Goal: Check status: Check status

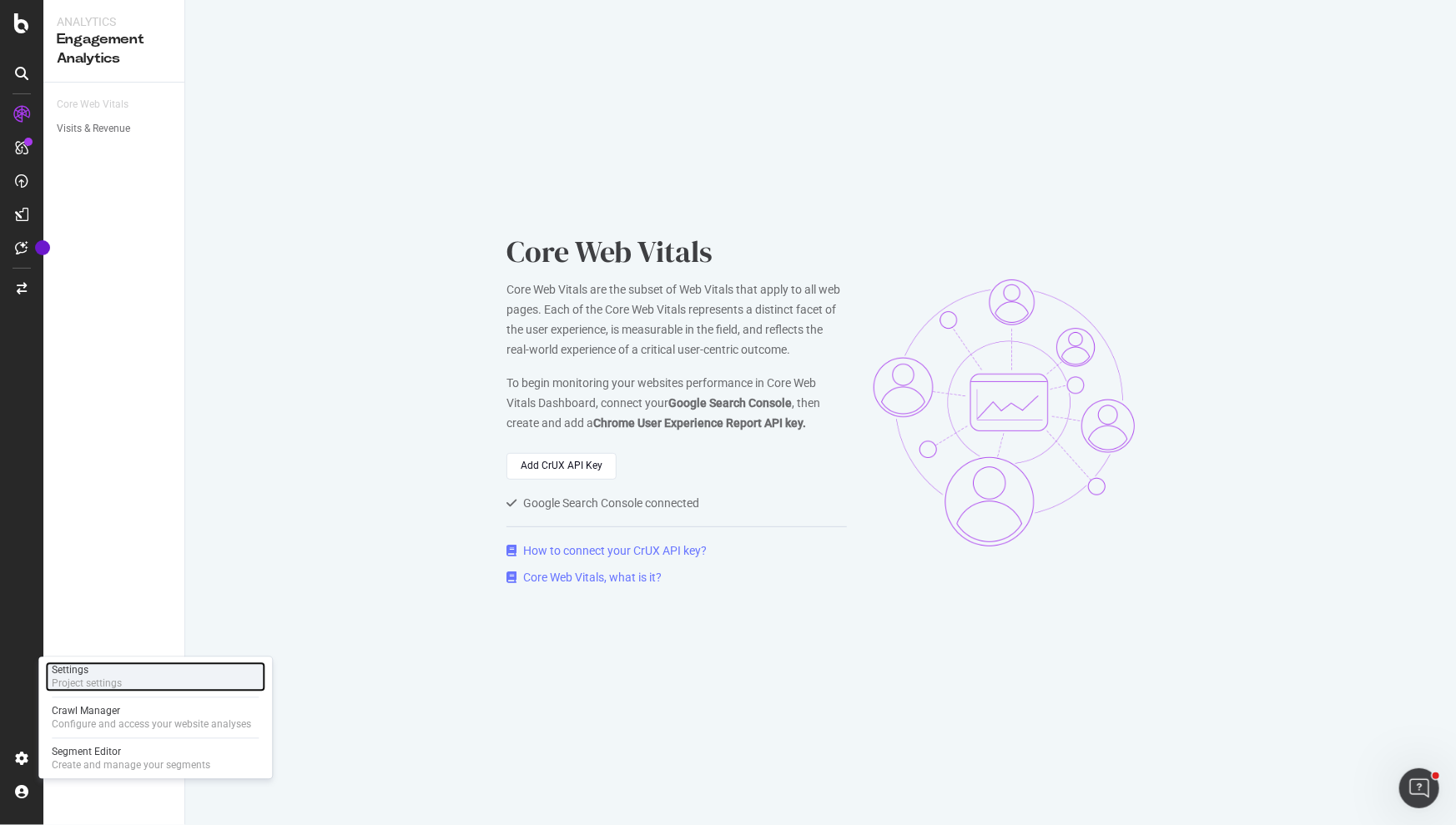
click at [102, 673] on div "Settings" at bounding box center [86, 671] width 70 height 14
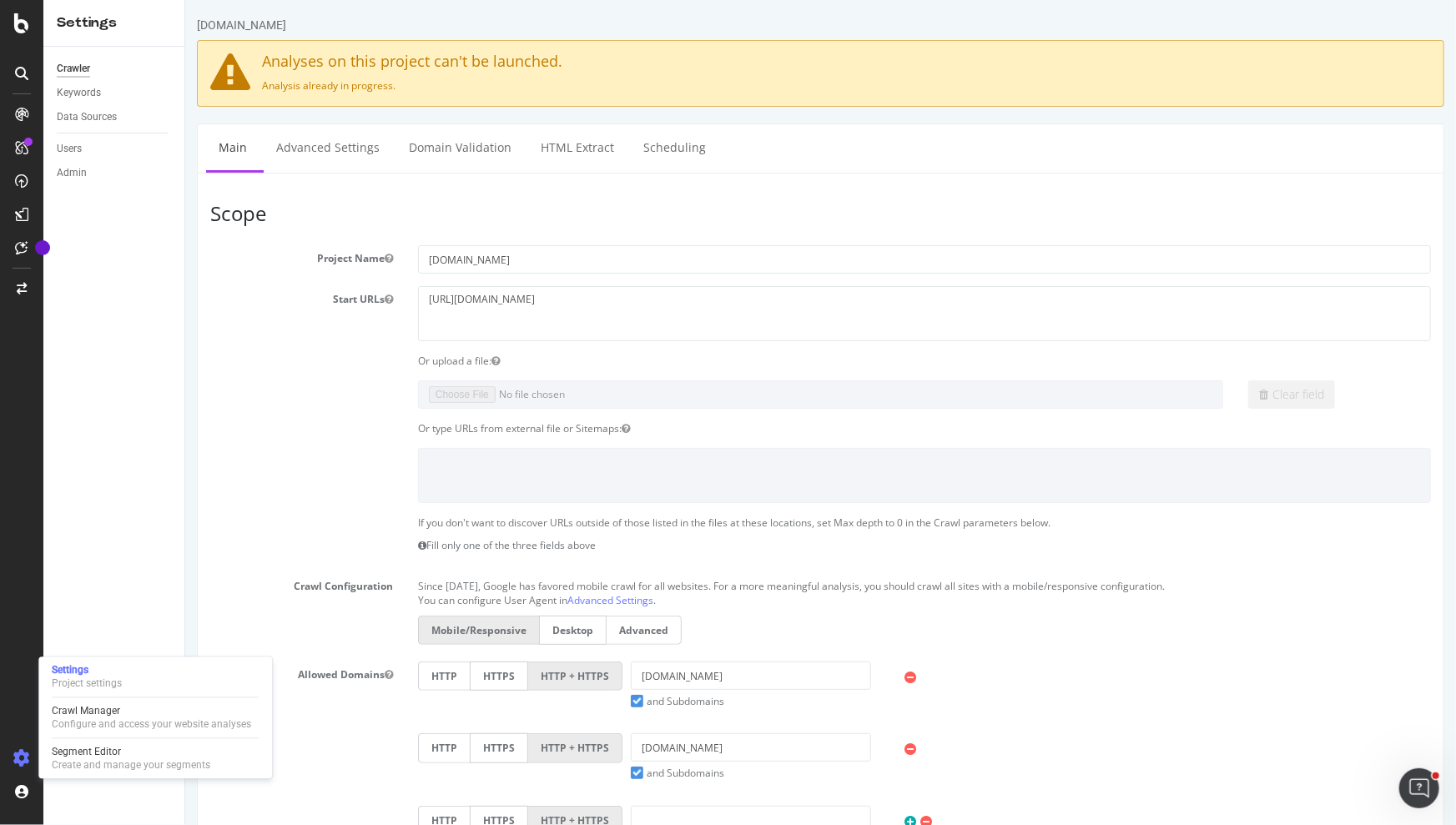
click at [112, 697] on div at bounding box center [155, 697] width 207 height 1
click at [107, 713] on div "Crawl Manager" at bounding box center [151, 712] width 200 height 14
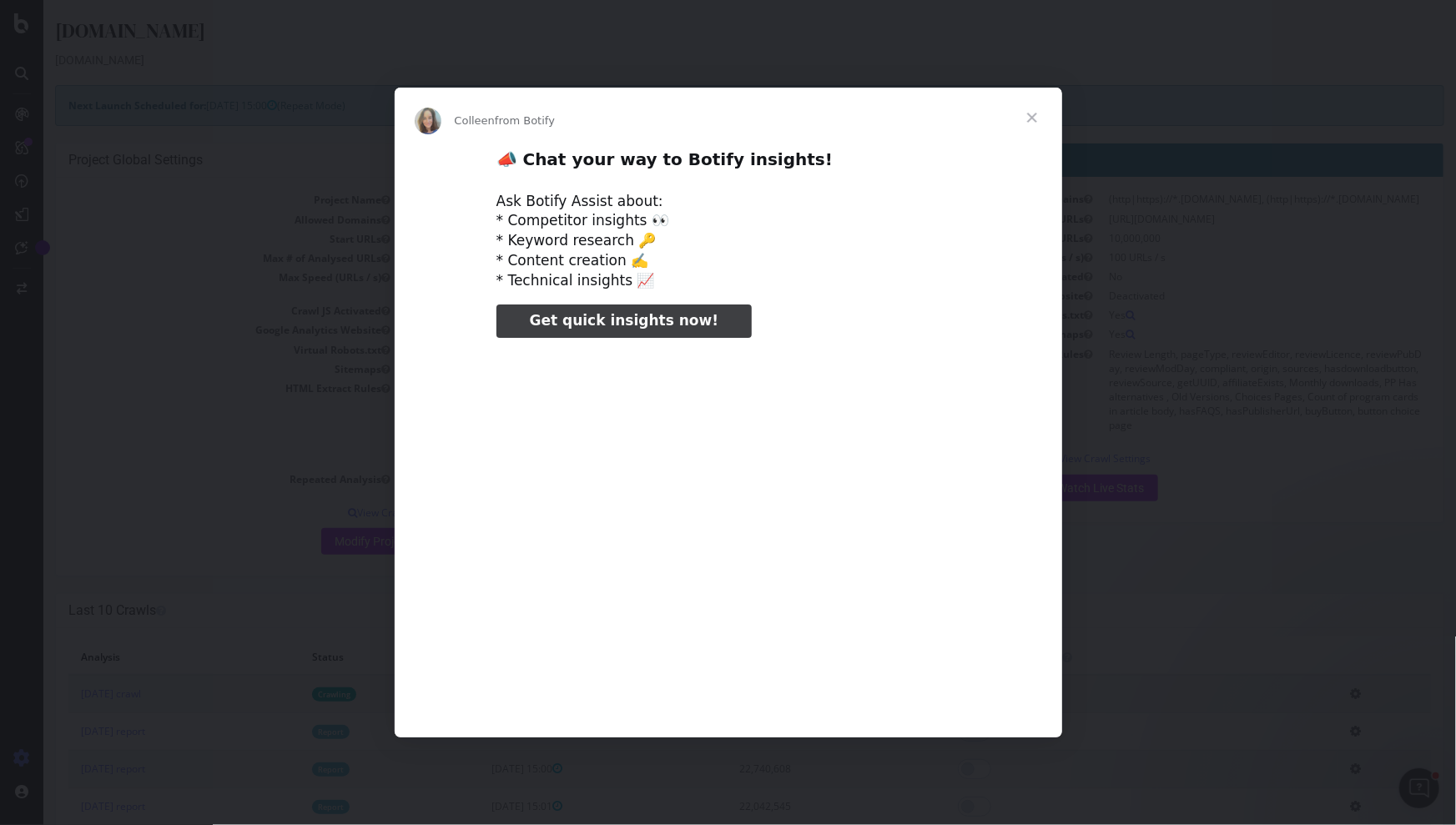
type input "184848"
click at [1030, 112] on span "Close" at bounding box center [1033, 117] width 60 height 60
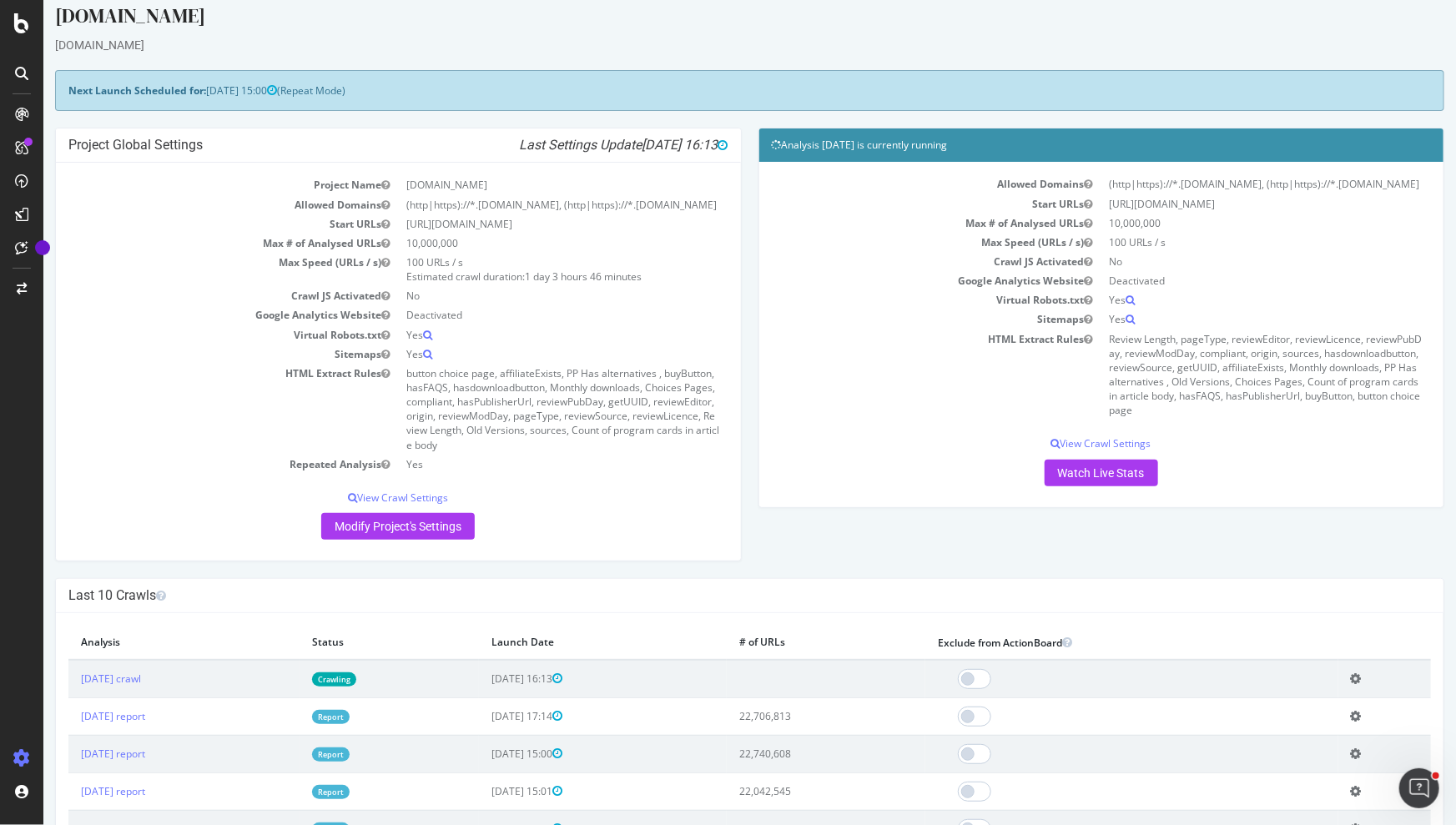
scroll to position [38, 0]
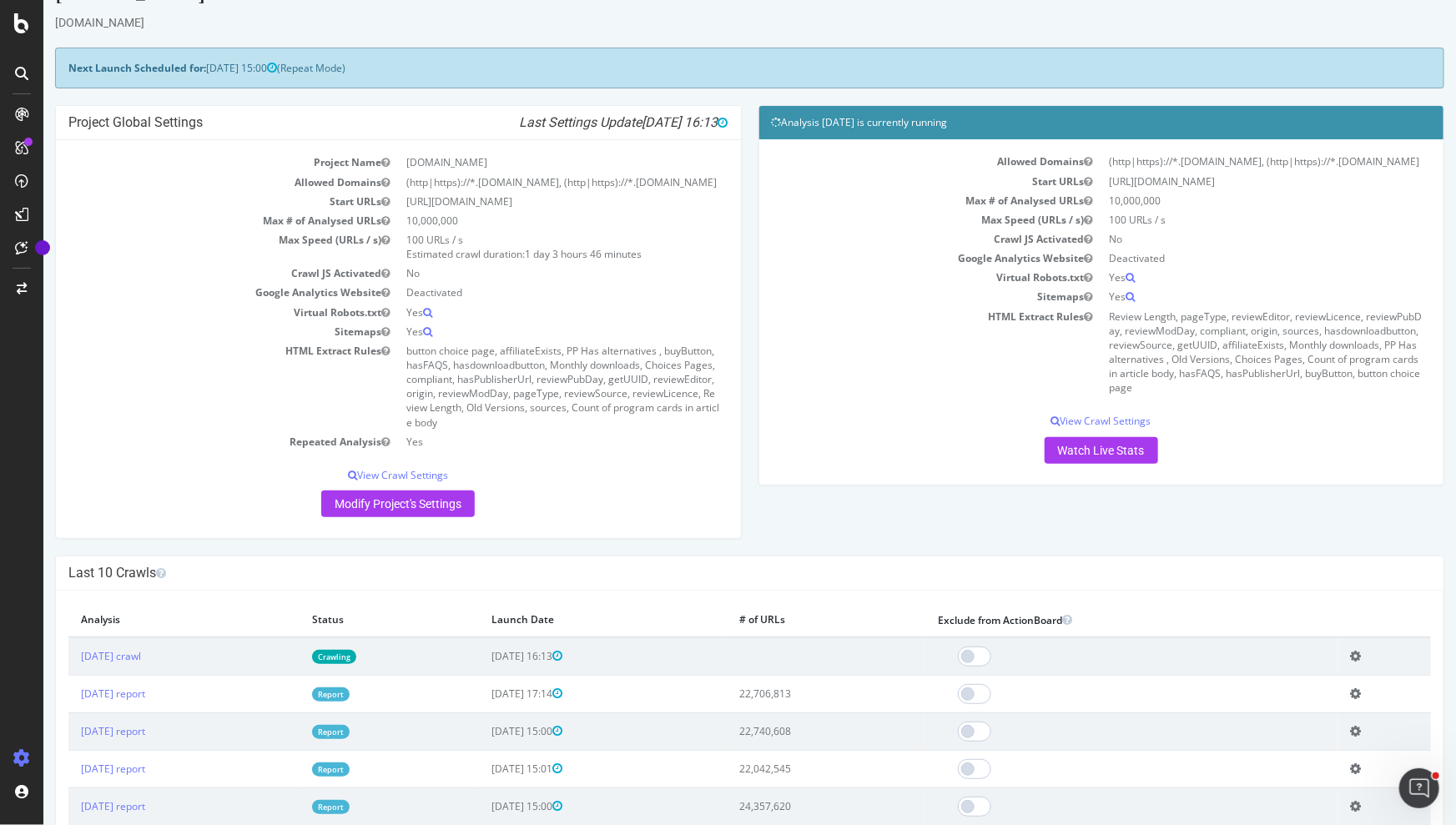
click at [147, 663] on td "[DATE] crawl" at bounding box center [183, 657] width 232 height 39
click at [140, 657] on link "[DATE] crawl" at bounding box center [110, 656] width 60 height 15
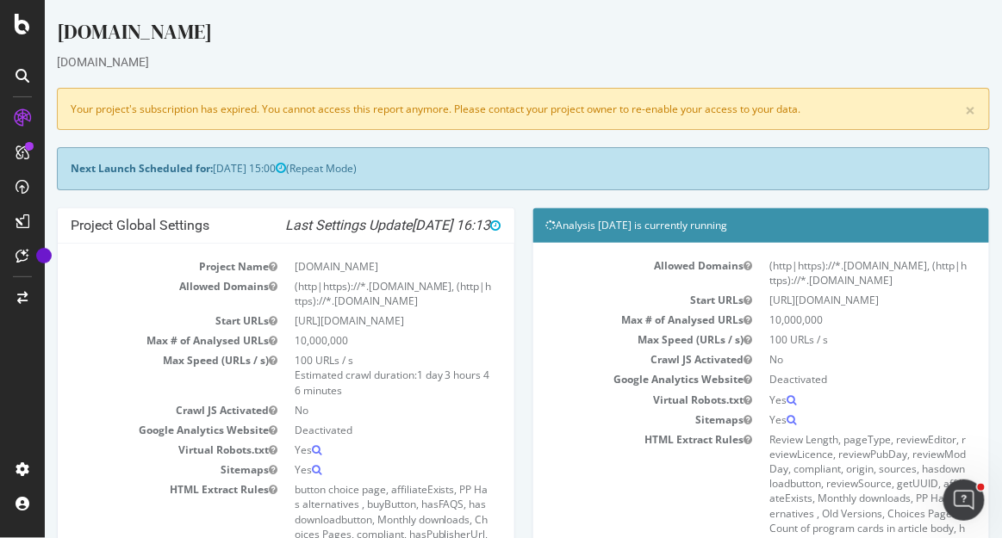
click at [271, 22] on div "[DOMAIN_NAME]" at bounding box center [522, 35] width 933 height 36
drag, startPoint x: 258, startPoint y: 109, endPoint x: 53, endPoint y: 109, distance: 205.0
copy div "Your project's subscription has expired."
